Goal: Go to known website: Access a specific website the user already knows

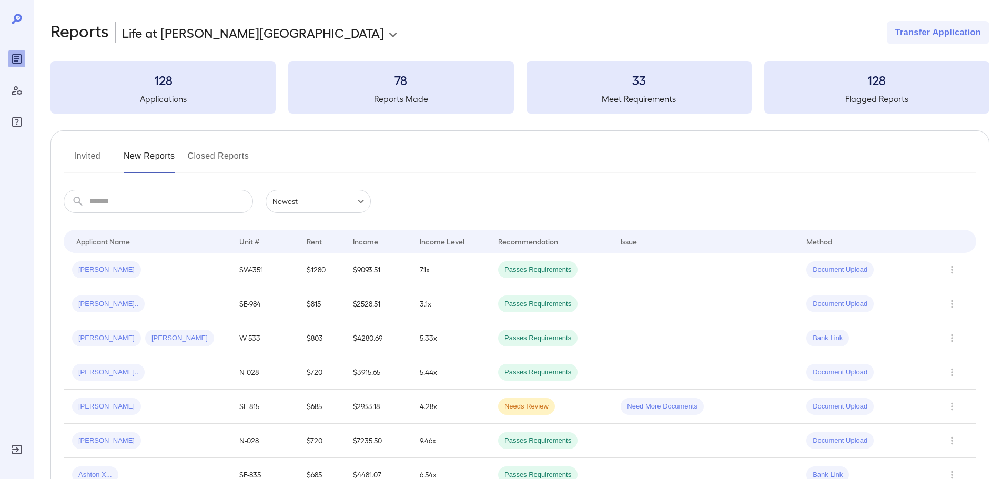
click at [213, 163] on button "Closed Reports" at bounding box center [219, 160] width 62 height 25
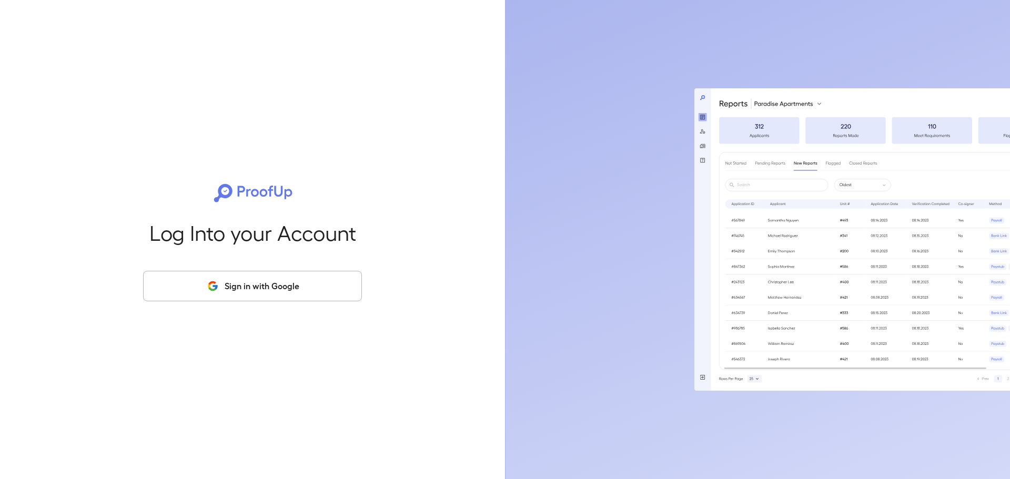
click at [236, 289] on button "Sign in with Google" at bounding box center [252, 286] width 219 height 31
